Goal: Transaction & Acquisition: Purchase product/service

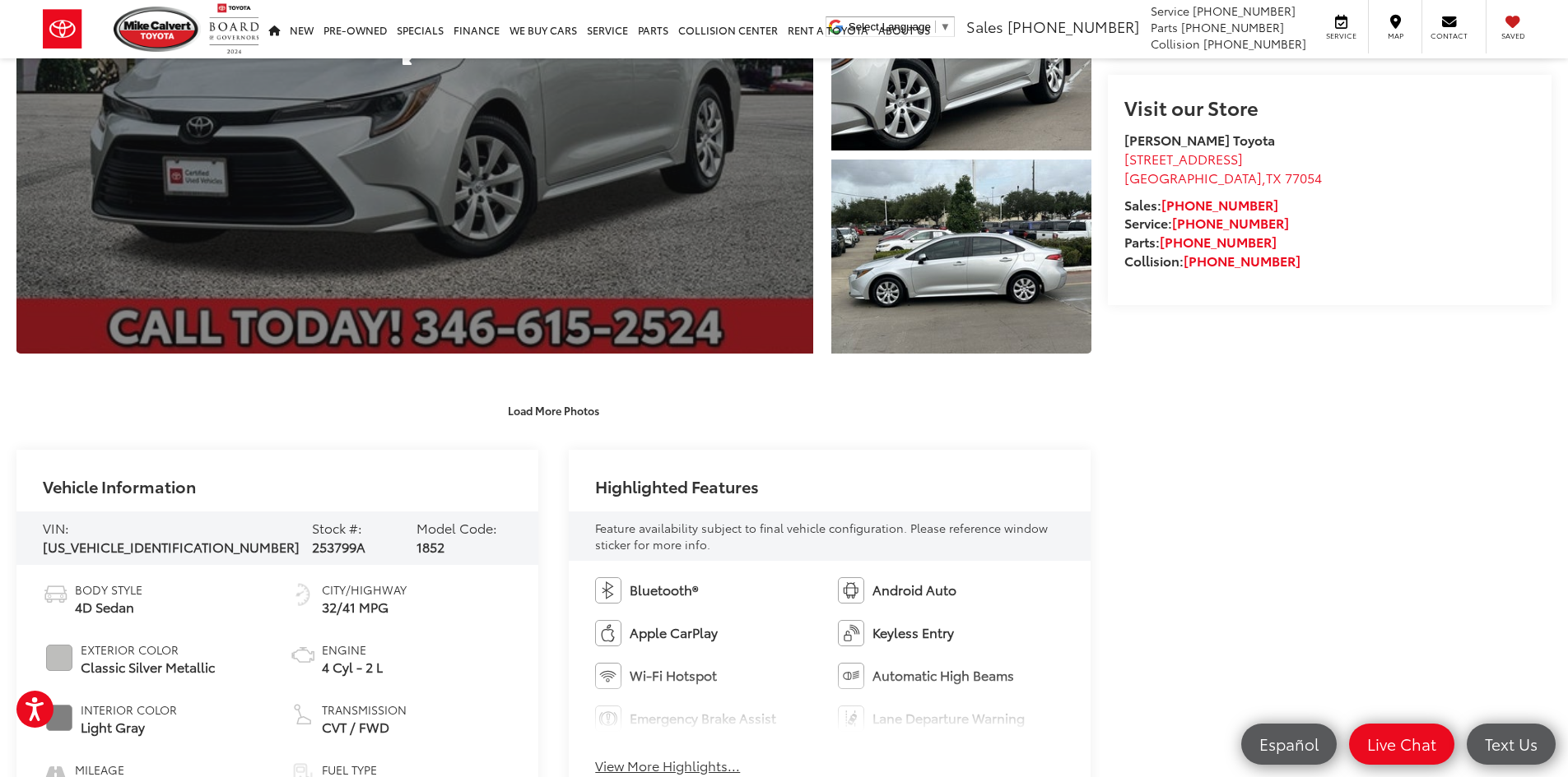
scroll to position [247, 0]
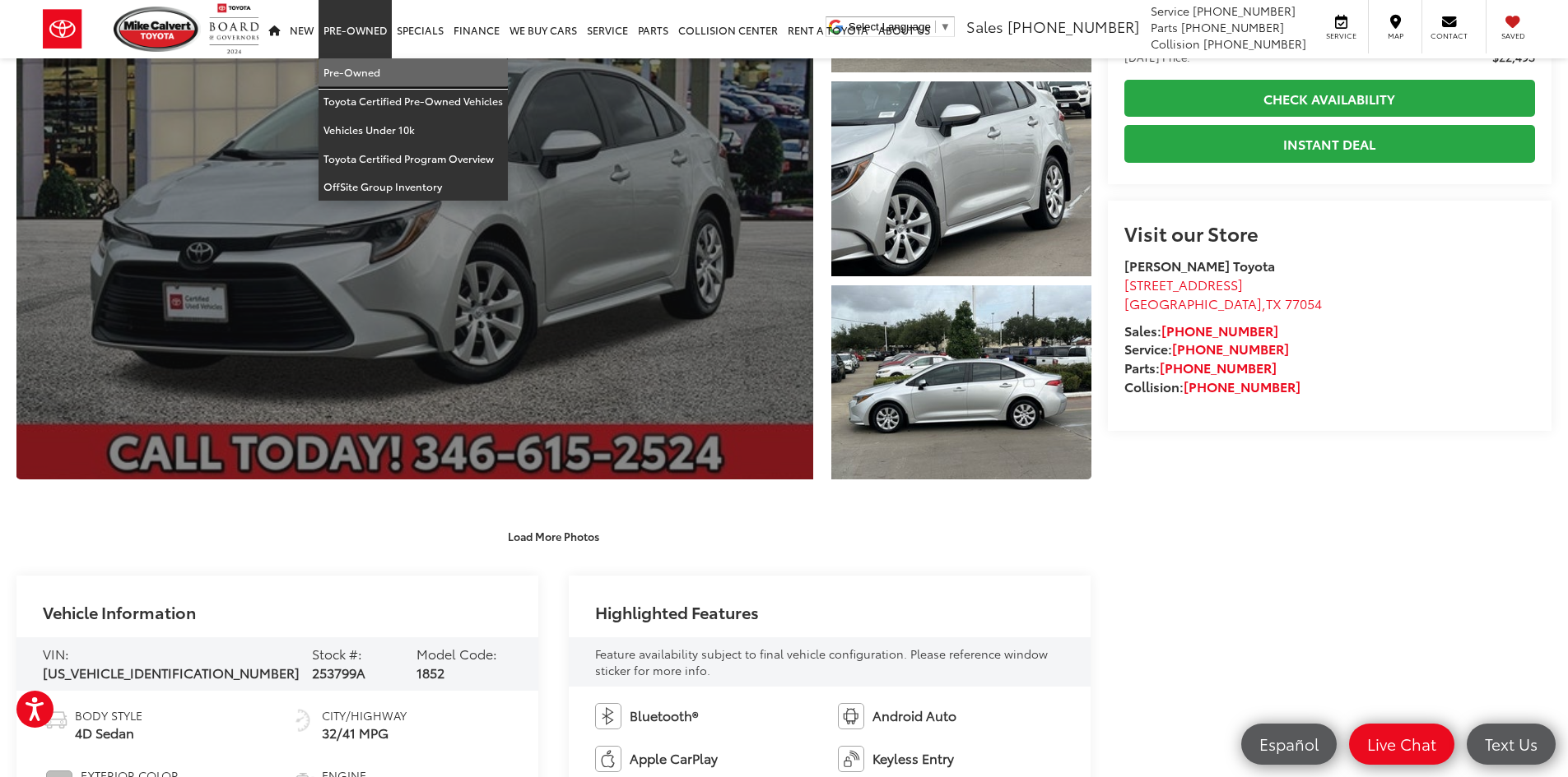
drag, startPoint x: 364, startPoint y: 76, endPoint x: 399, endPoint y: 104, distance: 44.8
click at [364, 76] on link "Pre-Owned" at bounding box center [413, 73] width 189 height 29
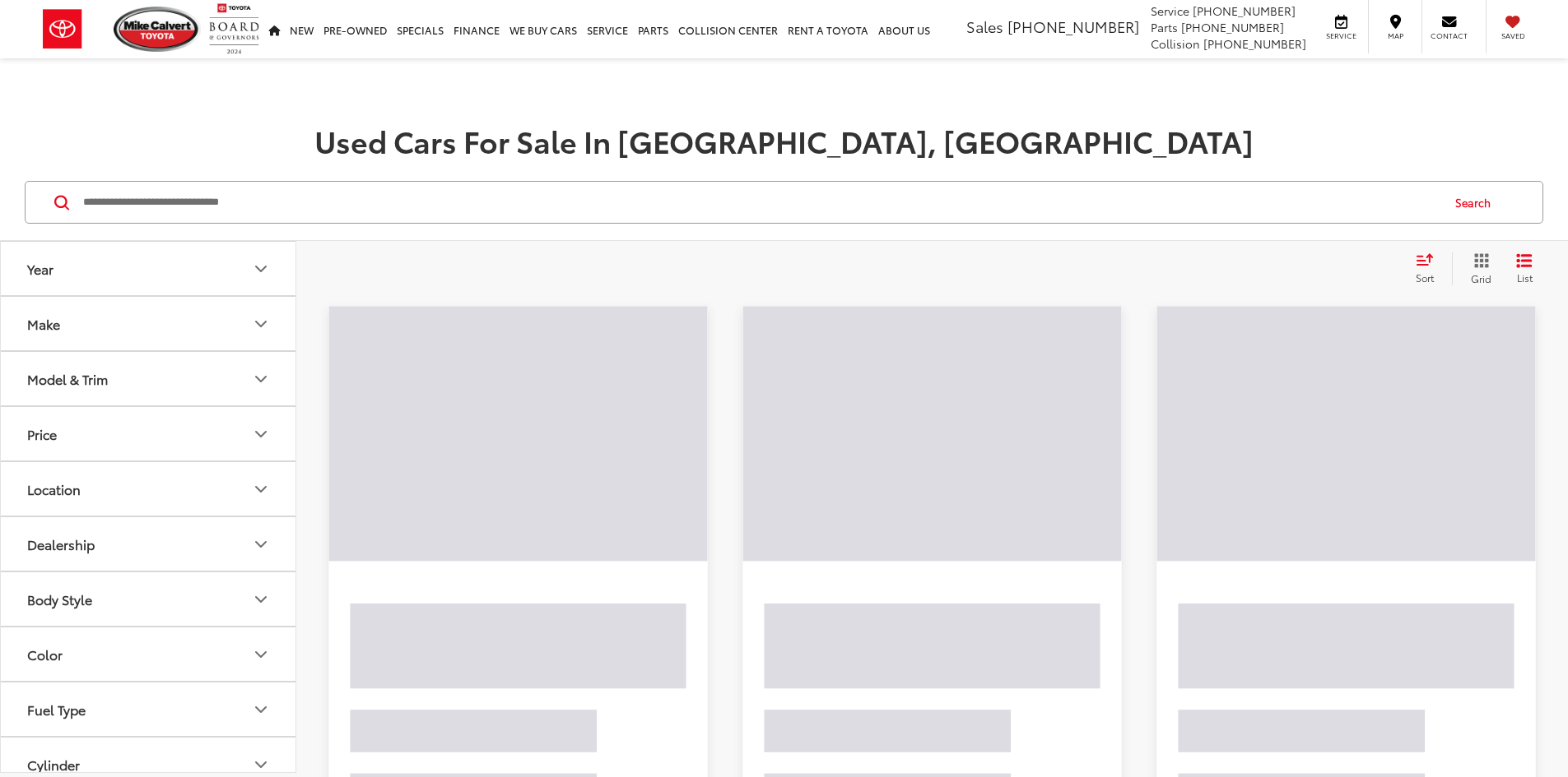
click at [410, 208] on input "Search by Make, Model, or Keyword" at bounding box center [760, 202] width 1358 height 39
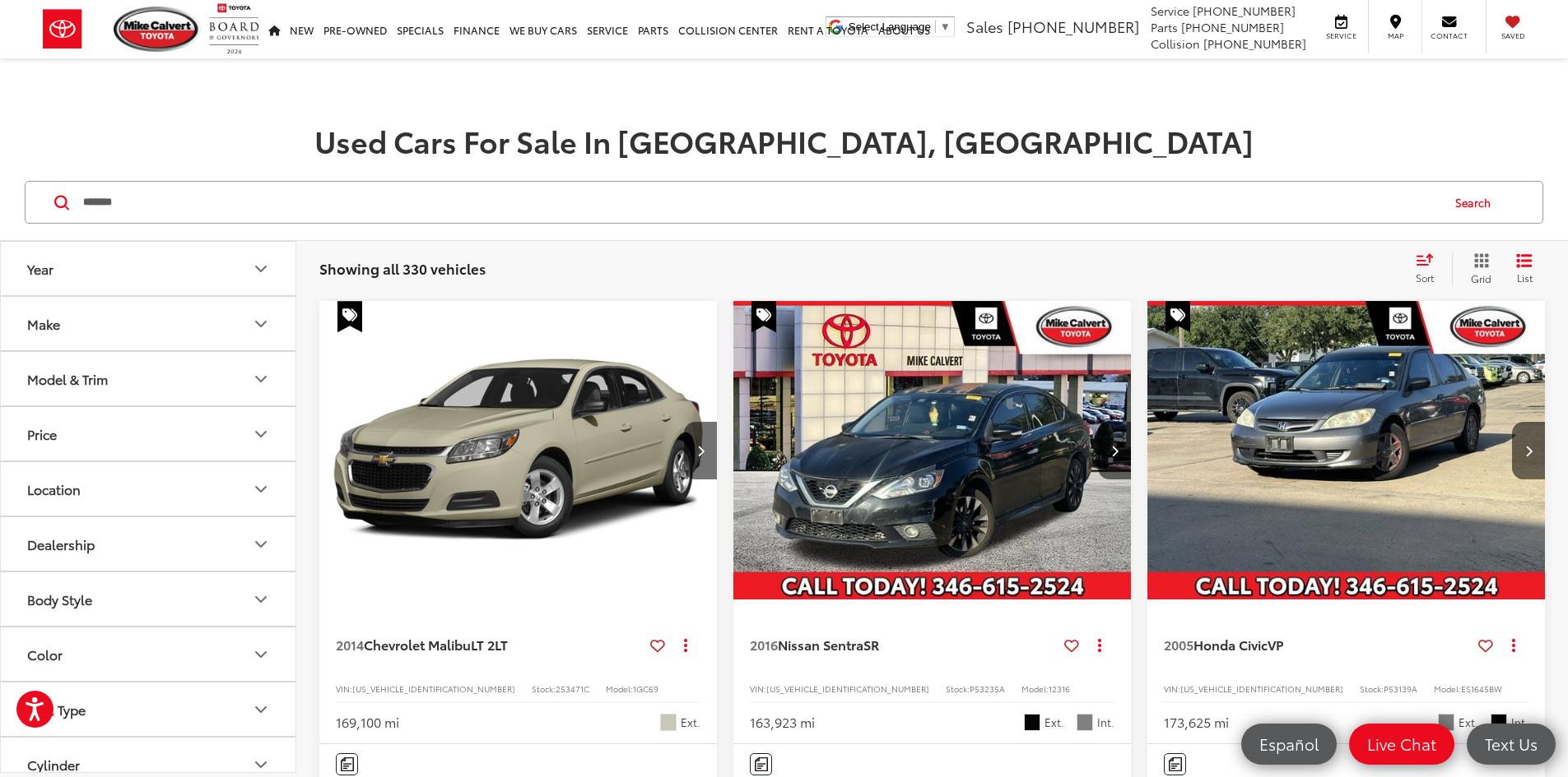
type input "*******"
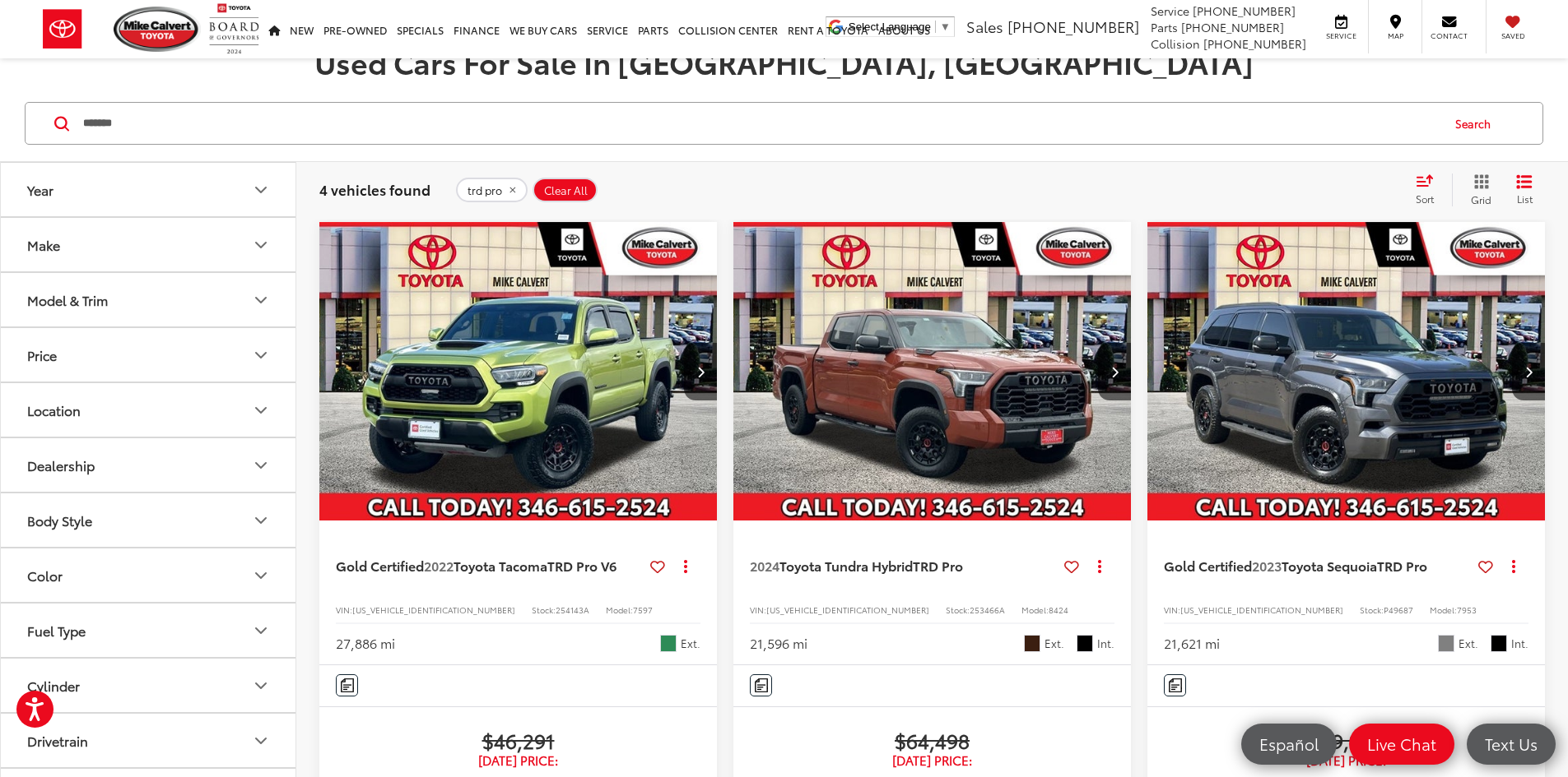
scroll to position [164, 0]
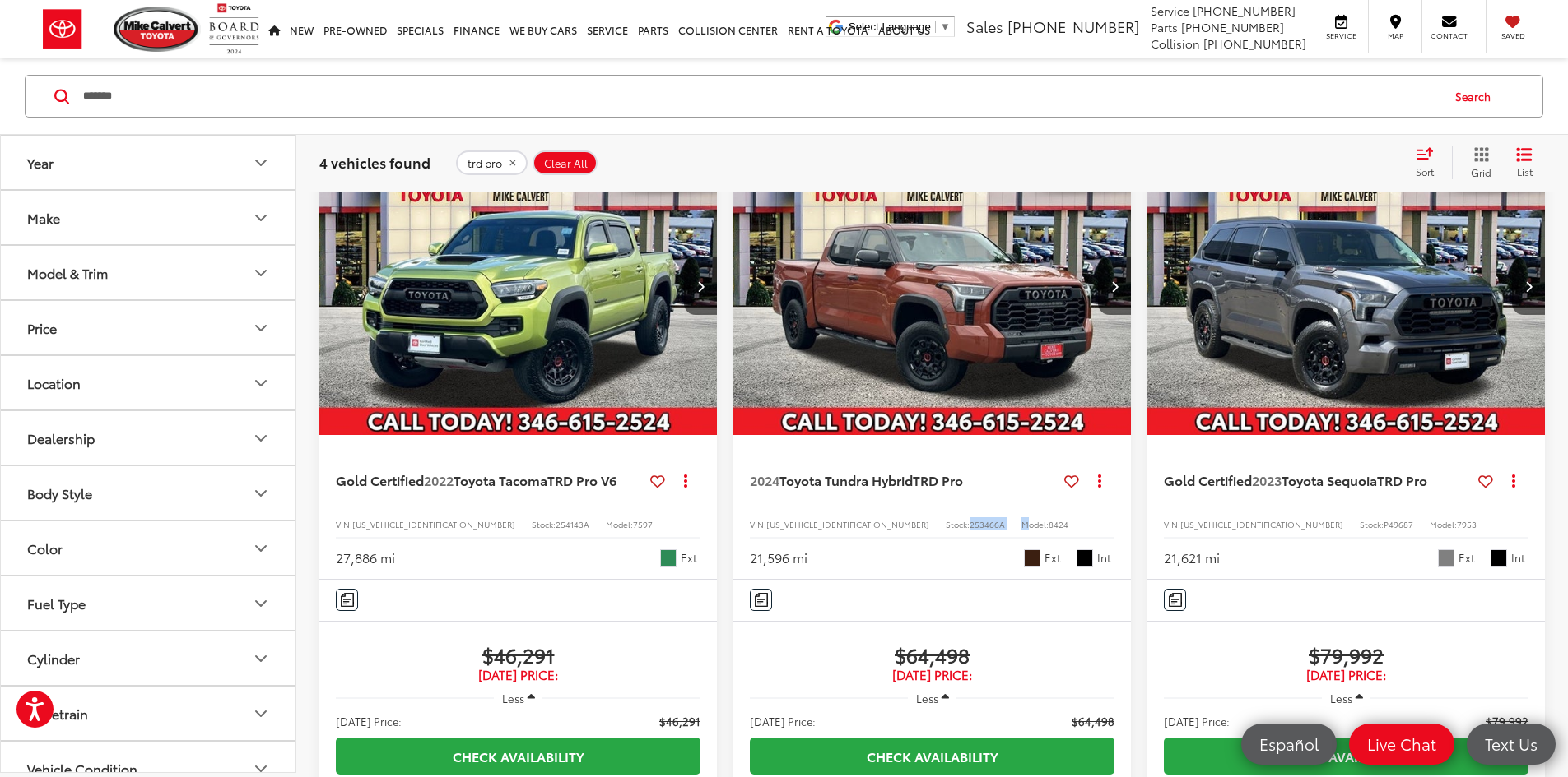
drag, startPoint x: 792, startPoint y: 446, endPoint x: 872, endPoint y: 448, distance: 80.0
click at [861, 518] on div "VIN: [US_VEHICLE_IDENTIFICATION_NUMBER] Stock: 253466A Model: 8424" at bounding box center [931, 523] width 364 height 12
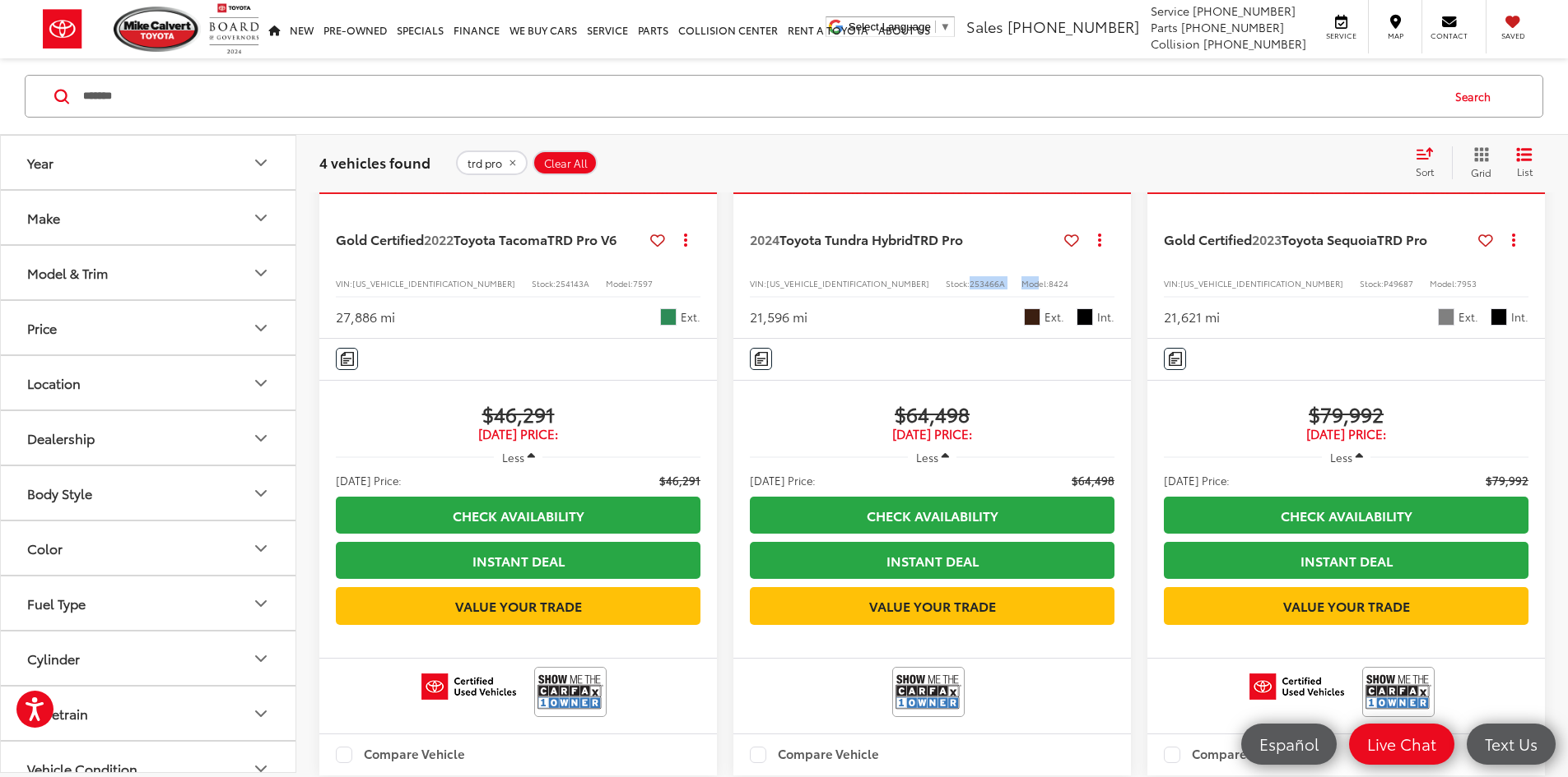
scroll to position [576, 0]
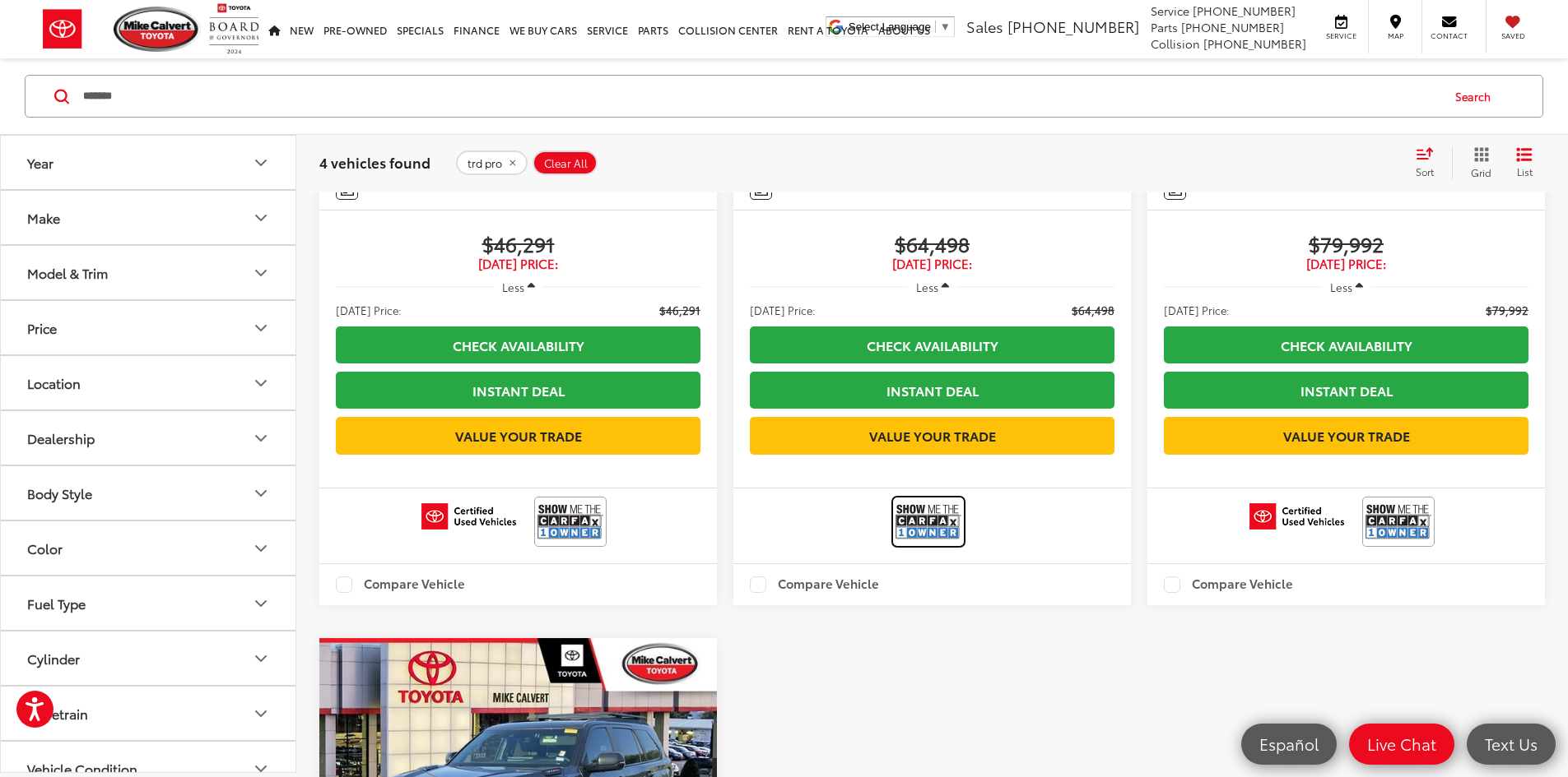
click at [895, 500] on img at bounding box center [928, 522] width 66 height 43
